Goal: Task Accomplishment & Management: Use online tool/utility

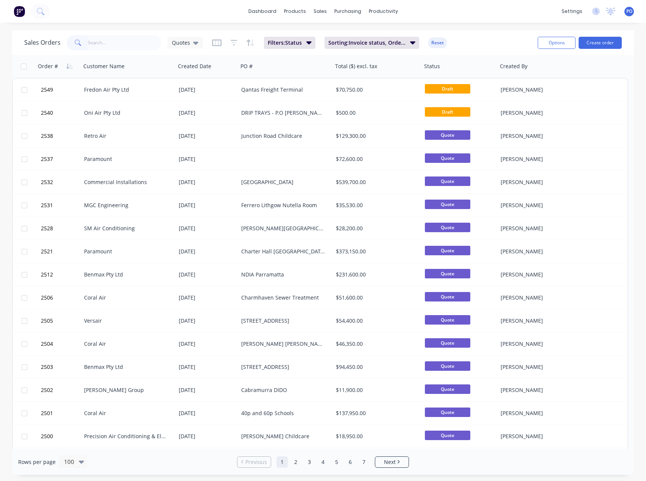
click at [128, 41] on input "text" at bounding box center [125, 42] width 74 height 15
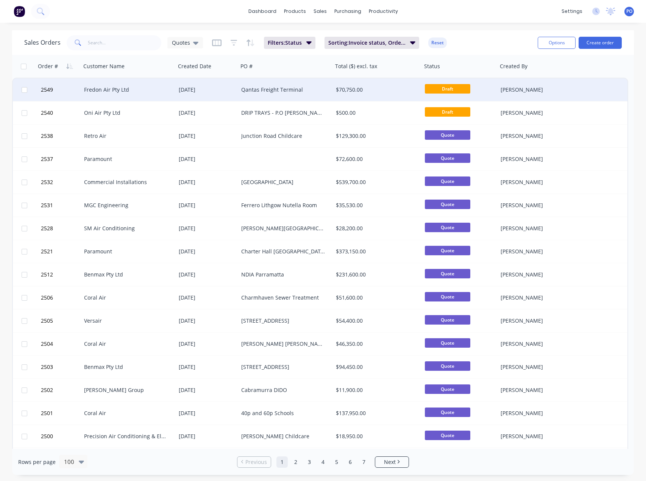
click at [125, 94] on div "Fredon Air Pty Ltd" at bounding box center [128, 89] width 95 height 23
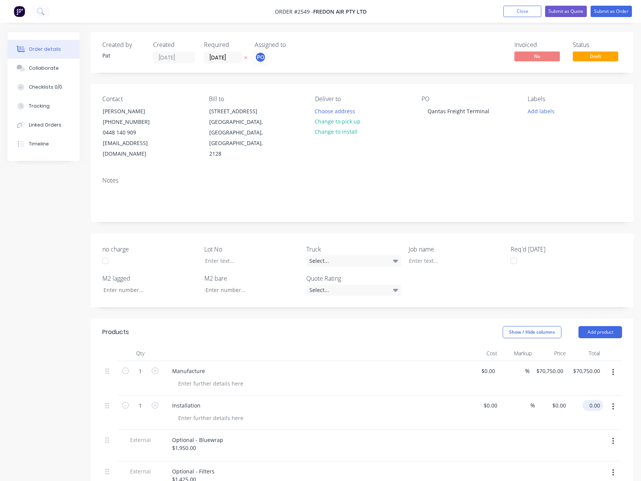
click at [596, 400] on input "0.00" at bounding box center [593, 405] width 17 height 11
type input "122850"
type input "$122,850.00"
click at [393, 307] on div "Created by [PERSON_NAME] Created [DATE] Required [DATE] Assigned to PO Invoiced…" at bounding box center [362, 381] width 542 height 699
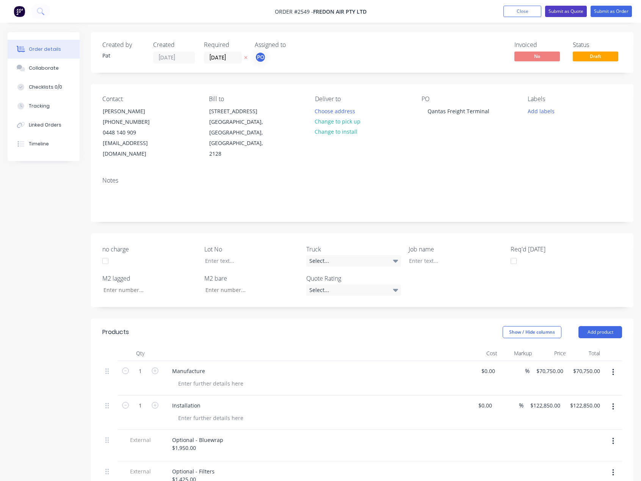
click at [565, 9] on button "Submit as Quote" at bounding box center [566, 11] width 42 height 11
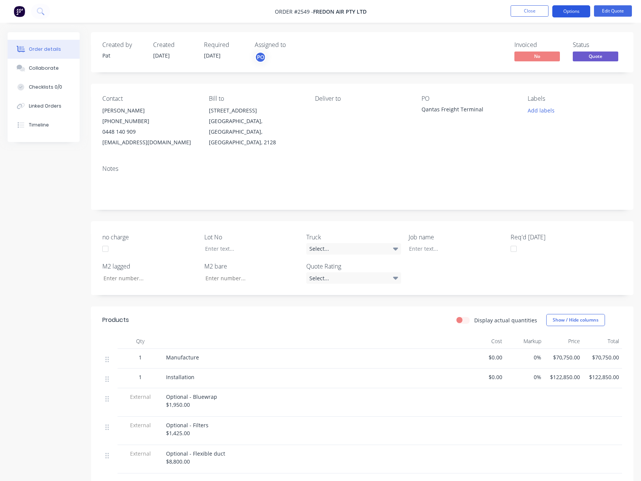
click at [558, 16] on button "Options" at bounding box center [571, 11] width 38 height 12
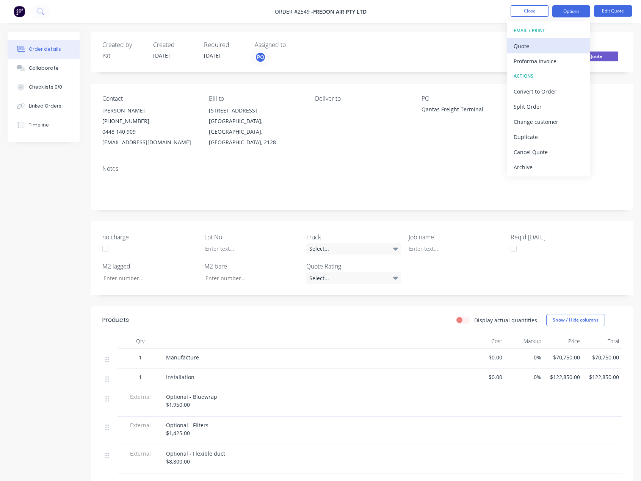
click at [525, 46] on div "Quote" at bounding box center [548, 46] width 70 height 11
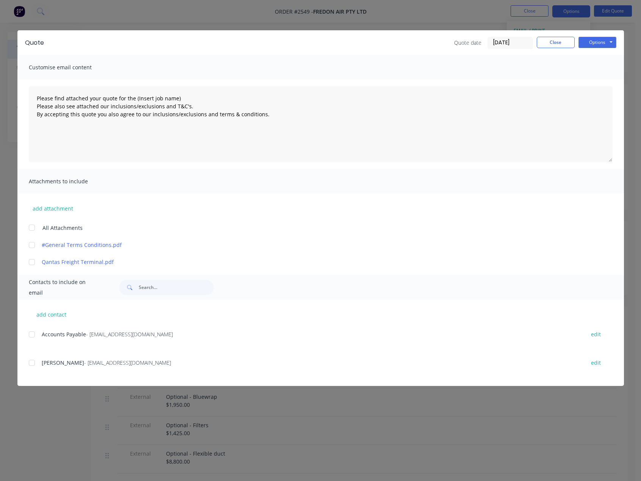
click at [33, 230] on div at bounding box center [31, 227] width 15 height 15
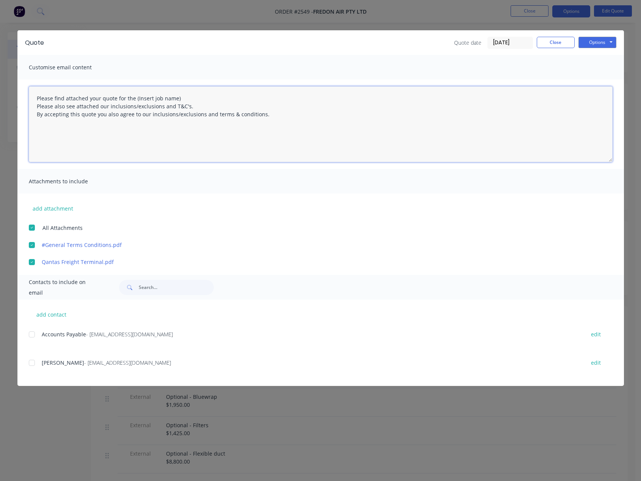
drag, startPoint x: 180, startPoint y: 98, endPoint x: 134, endPoint y: 99, distance: 45.5
click at [134, 99] on textarea "Please find attached your quote for the (Insert job name) Please also see attac…" at bounding box center [320, 124] width 583 height 76
click at [34, 360] on div at bounding box center [31, 362] width 15 height 15
type textarea "Please find attached your quote for the Qantas Freight Terminal project. Please…"
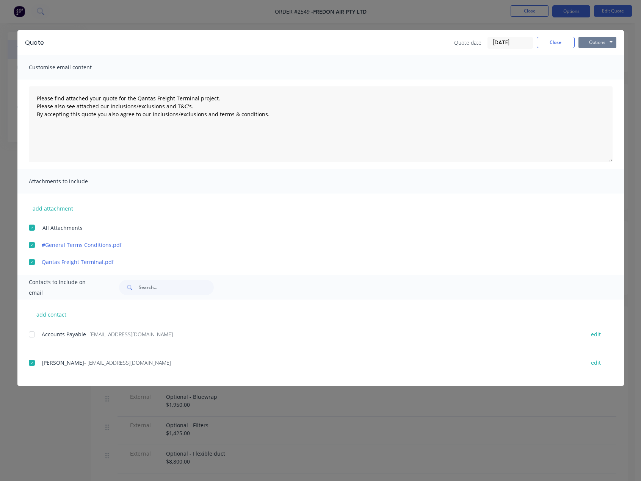
click at [604, 38] on button "Options" at bounding box center [597, 42] width 38 height 11
click at [610, 82] on button "Email" at bounding box center [602, 81] width 48 height 13
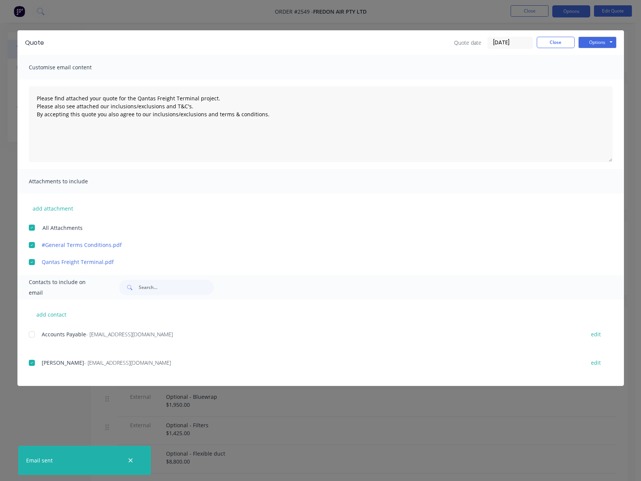
click at [565, 49] on div "Quote Quote date [DATE] Close Options Preview Print Email" at bounding box center [320, 42] width 606 height 25
click at [563, 44] on button "Close" at bounding box center [555, 42] width 38 height 11
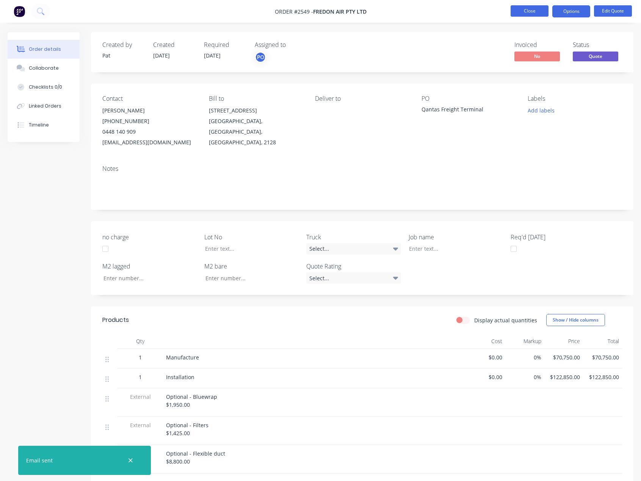
click at [544, 13] on button "Close" at bounding box center [529, 10] width 38 height 11
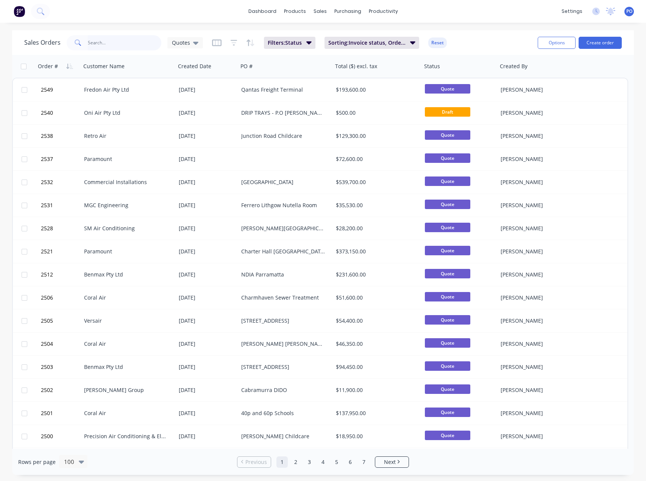
click at [99, 44] on input "text" at bounding box center [125, 42] width 74 height 15
type input "mgc"
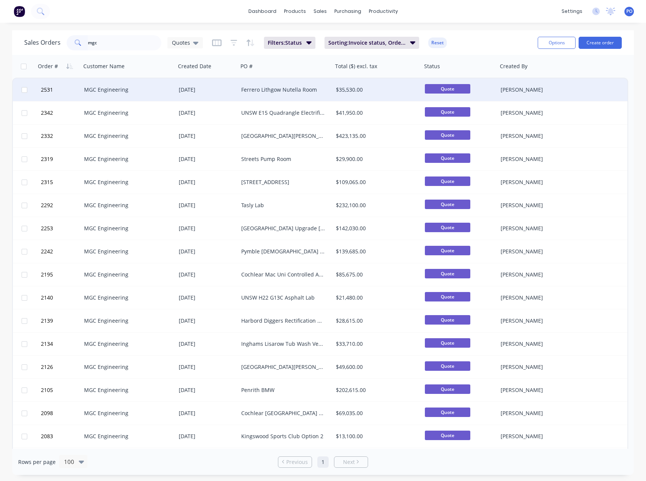
click at [131, 92] on div "MGC Engineering" at bounding box center [126, 90] width 84 height 8
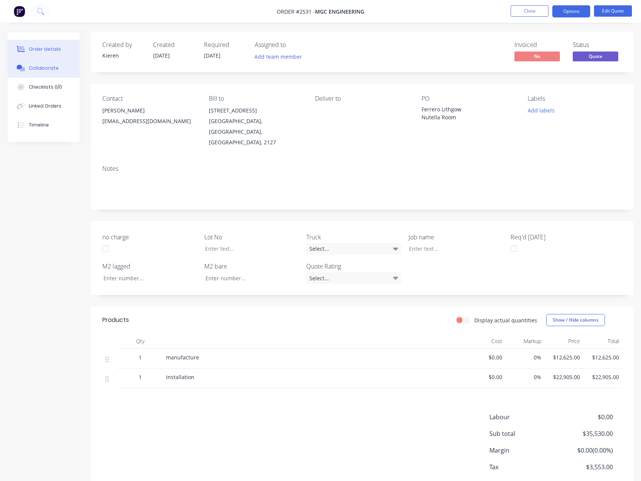
click at [67, 75] on button "Collaborate" at bounding box center [44, 68] width 72 height 19
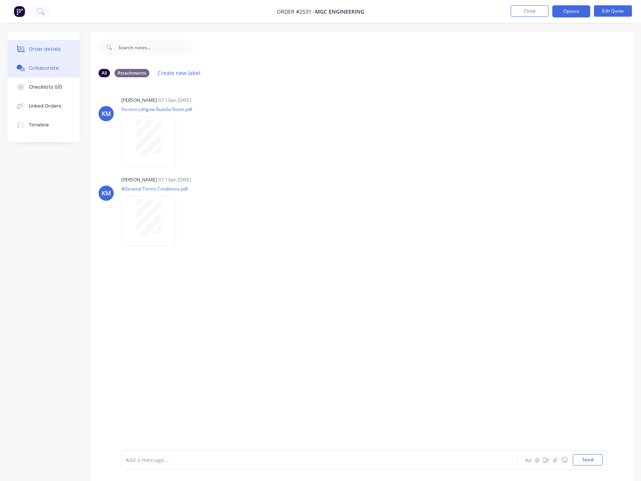
click at [63, 53] on button "Order details" at bounding box center [44, 49] width 72 height 19
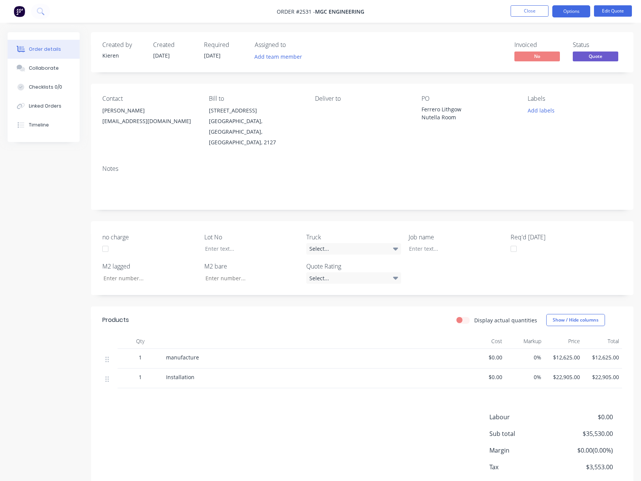
click at [521, 17] on li "Close" at bounding box center [529, 11] width 38 height 12
click at [522, 13] on button "Close" at bounding box center [529, 10] width 38 height 11
